Goal: Book appointment/travel/reservation

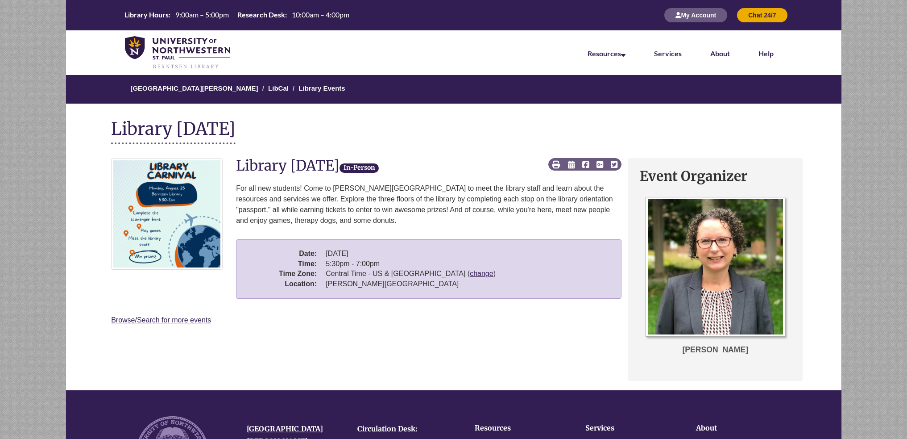
scroll to position [221, 0]
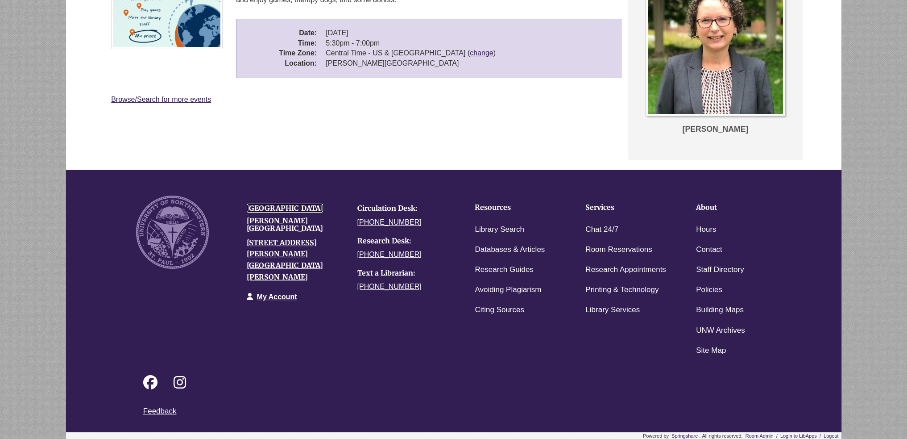
click at [305, 208] on link "[GEOGRAPHIC_DATA]" at bounding box center [285, 208] width 76 height 9
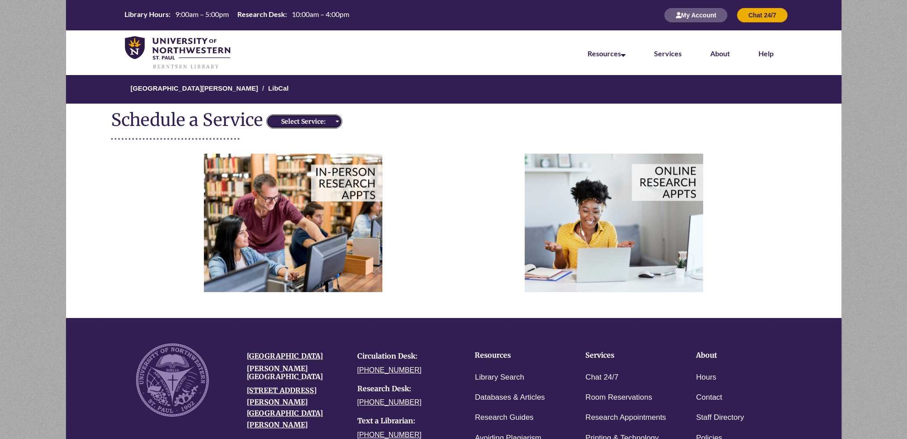
click at [316, 115] on button "Select Service:" at bounding box center [304, 121] width 76 height 14
click at [305, 153] on span "In-Person Appts." at bounding box center [301, 149] width 50 height 9
select select "**********"
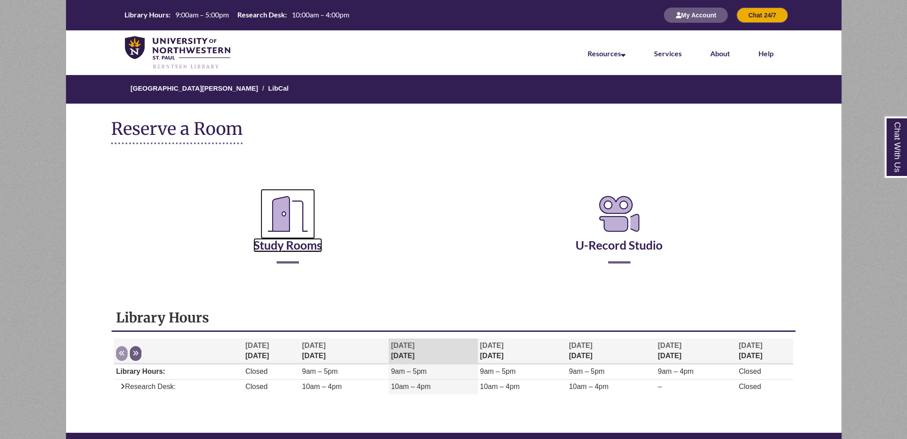
click at [291, 241] on link "Study Rooms" at bounding box center [288, 234] width 69 height 37
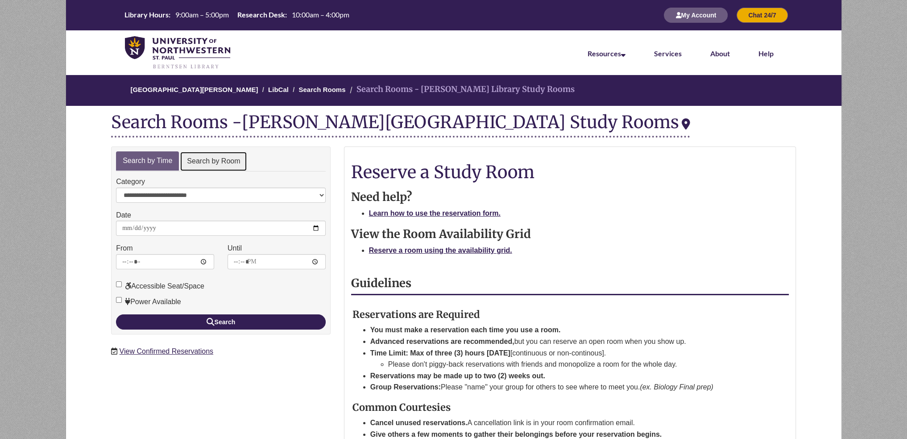
click at [204, 155] on link "Search by Room" at bounding box center [213, 161] width 67 height 20
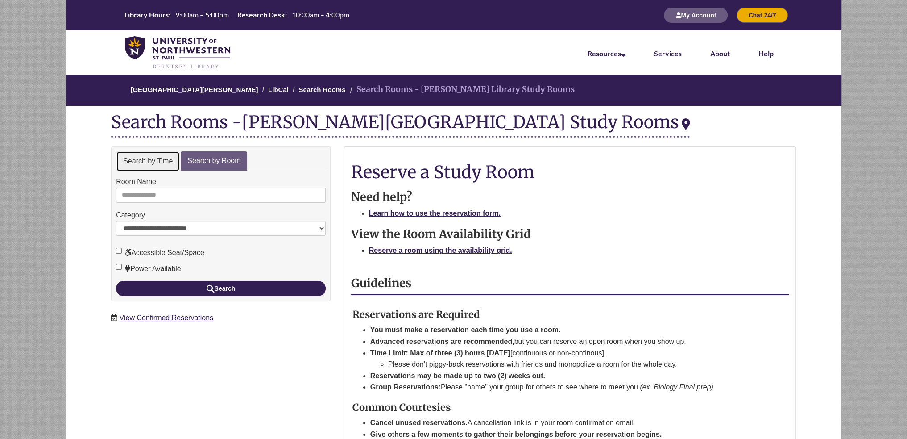
click at [152, 164] on link "Search by Time" at bounding box center [148, 161] width 64 height 20
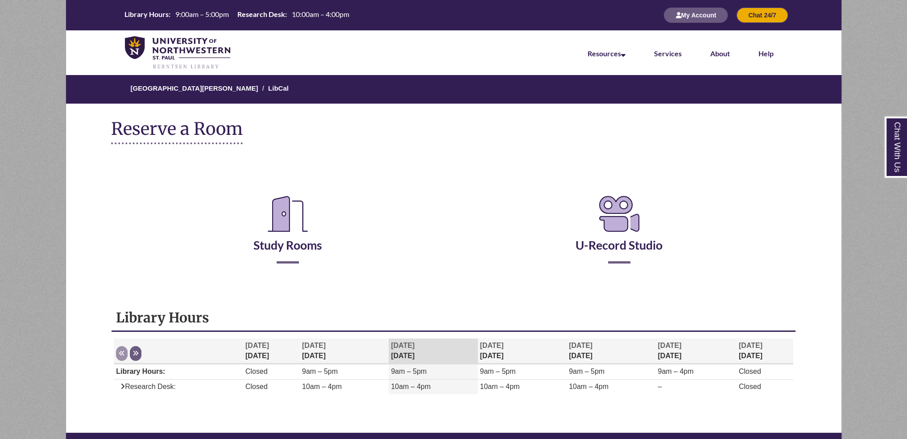
scroll to position [262, 0]
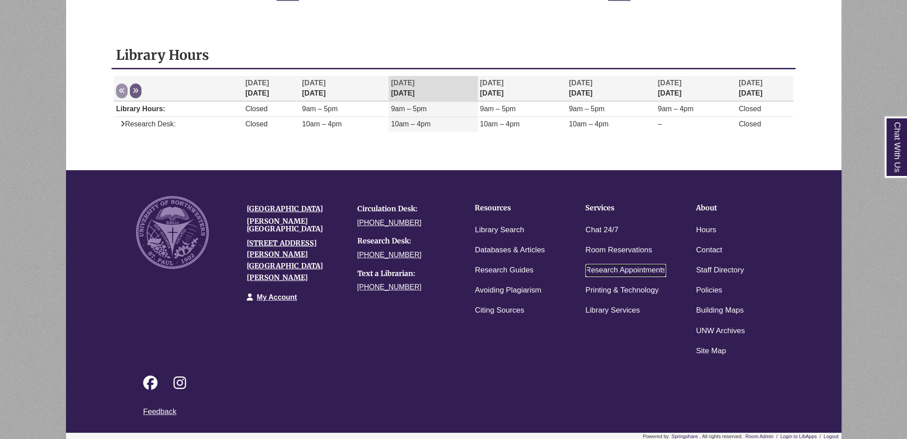
click at [635, 271] on link "Research Appointments" at bounding box center [626, 270] width 81 height 13
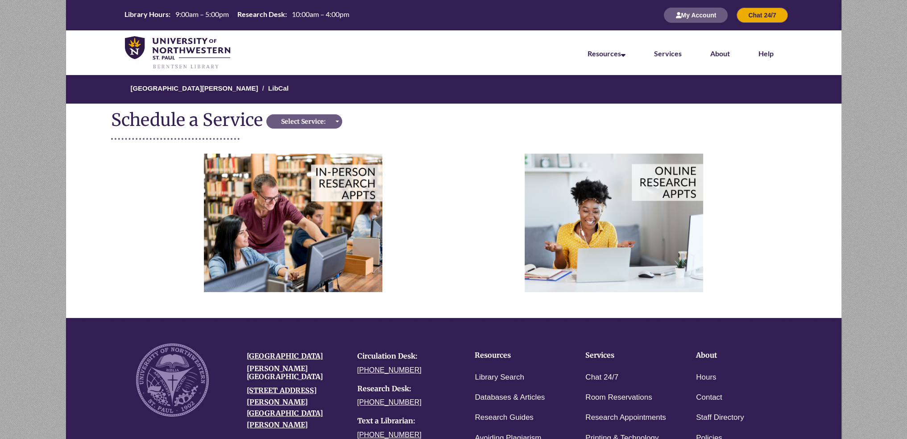
click at [365, 142] on div at bounding box center [453, 222] width 699 height 179
click at [341, 189] on img at bounding box center [293, 223] width 179 height 138
